Goal: Task Accomplishment & Management: Use online tool/utility

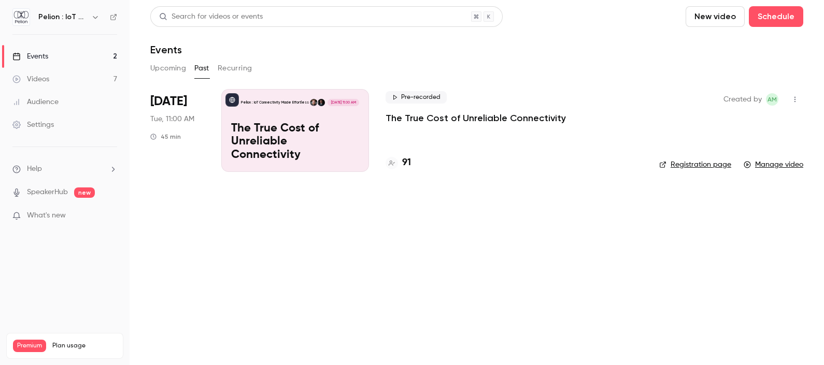
click at [162, 70] on button "Upcoming" at bounding box center [168, 68] width 36 height 17
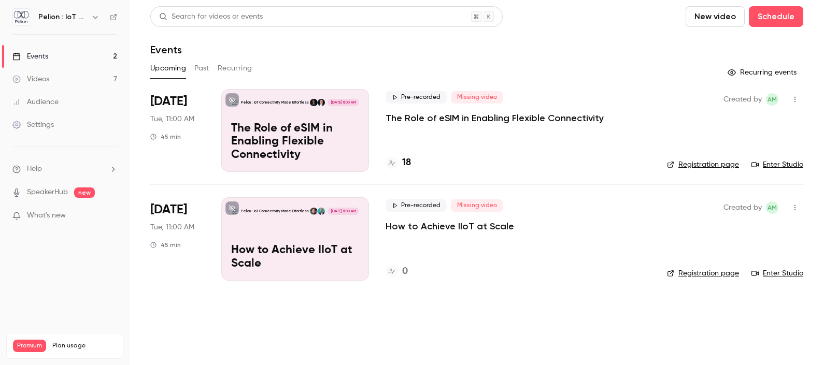
click at [391, 121] on p "The Role of eSIM in Enabling Flexible Connectivity" at bounding box center [495, 118] width 218 height 12
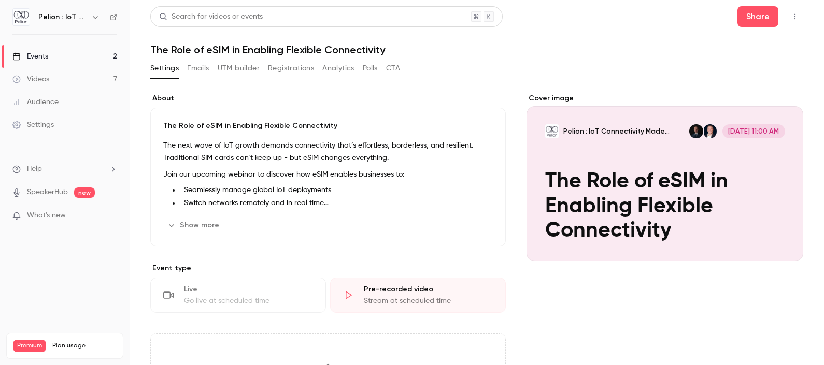
click at [207, 65] on button "Emails" at bounding box center [198, 68] width 22 height 17
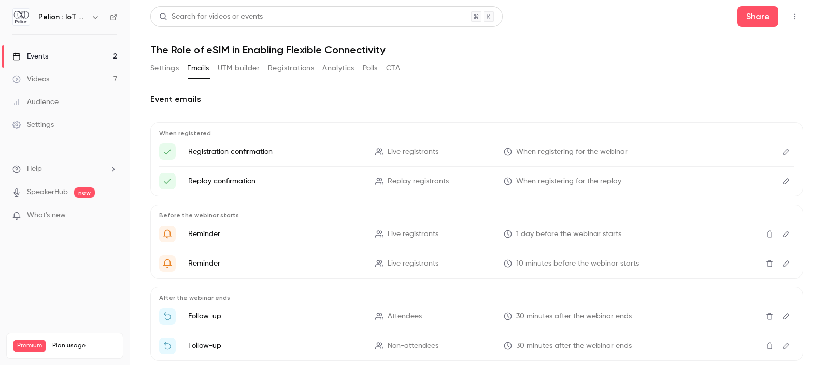
click at [161, 75] on button "Settings" at bounding box center [164, 68] width 28 height 17
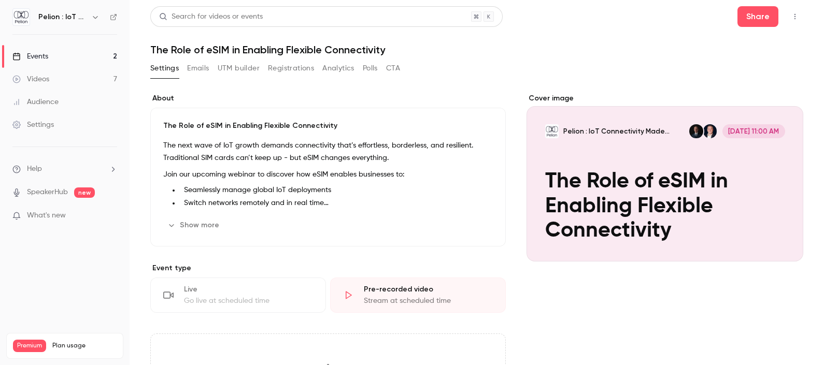
click at [49, 51] on link "Events 2" at bounding box center [65, 56] width 130 height 23
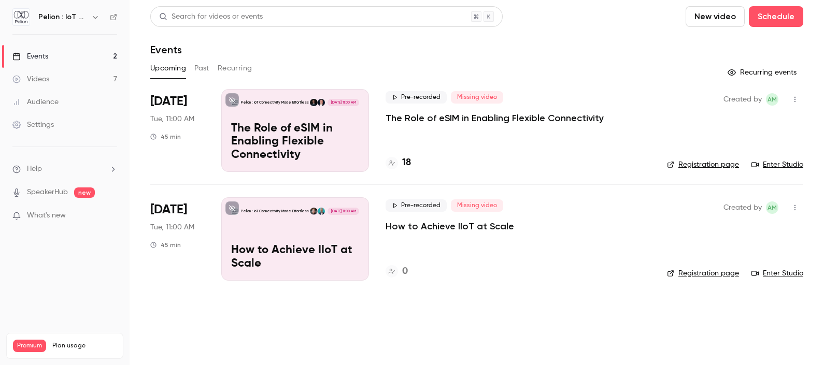
click at [403, 129] on div "Pre-recorded Missing video The Role of eSIM in Enabling Flexible Connectivity 18" at bounding box center [518, 130] width 265 height 83
click at [391, 113] on p "The Role of eSIM in Enabling Flexible Connectivity" at bounding box center [495, 118] width 218 height 12
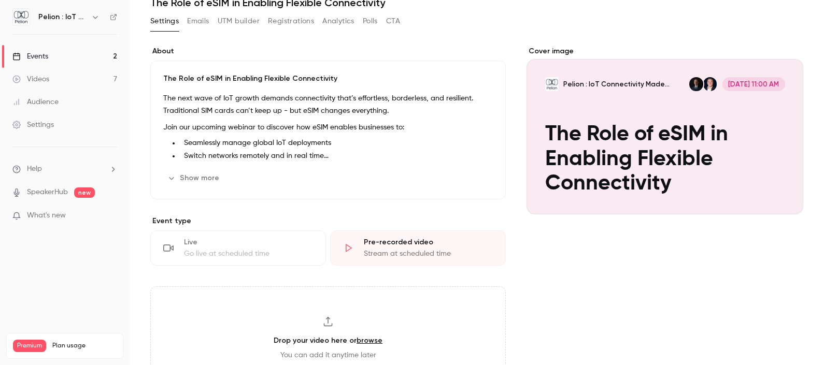
scroll to position [129, 0]
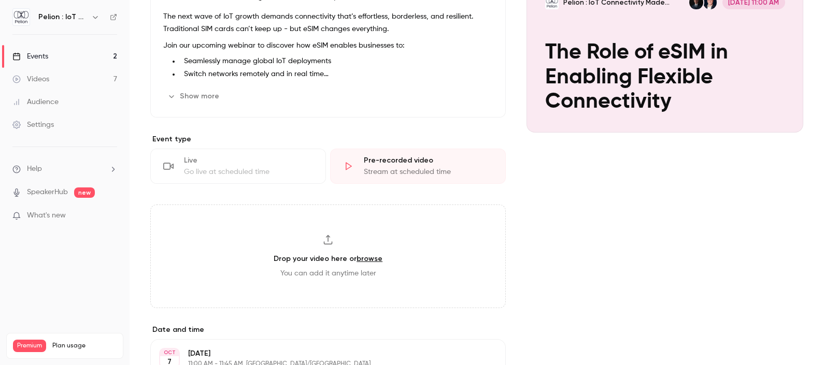
click at [367, 254] on link "browse" at bounding box center [369, 258] width 26 height 9
type input "**********"
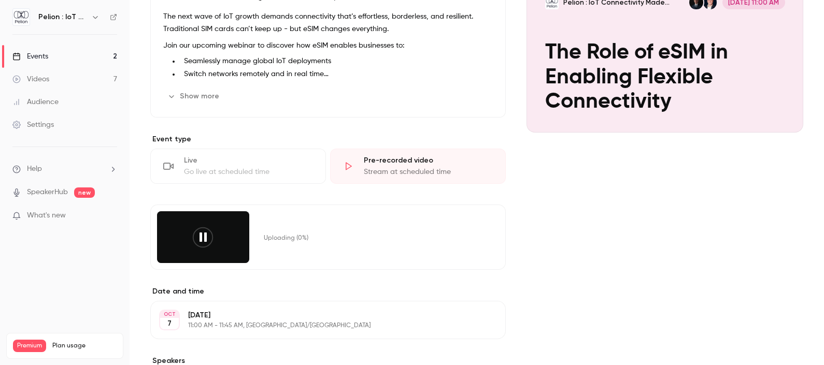
scroll to position [259, 0]
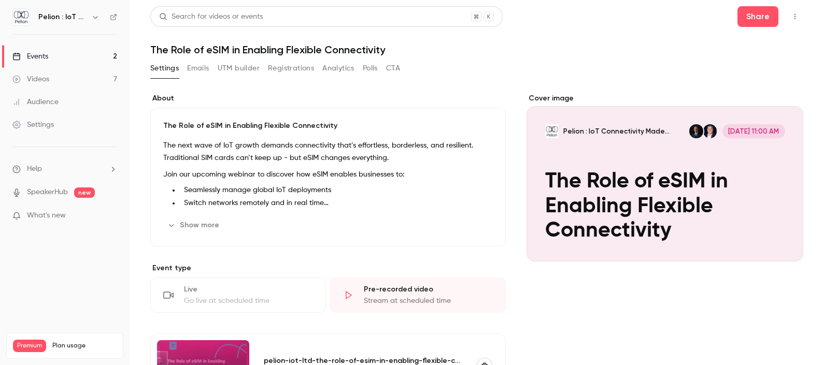
click at [285, 64] on button "Registrations" at bounding box center [291, 68] width 46 height 17
